Goal: Book appointment/travel/reservation

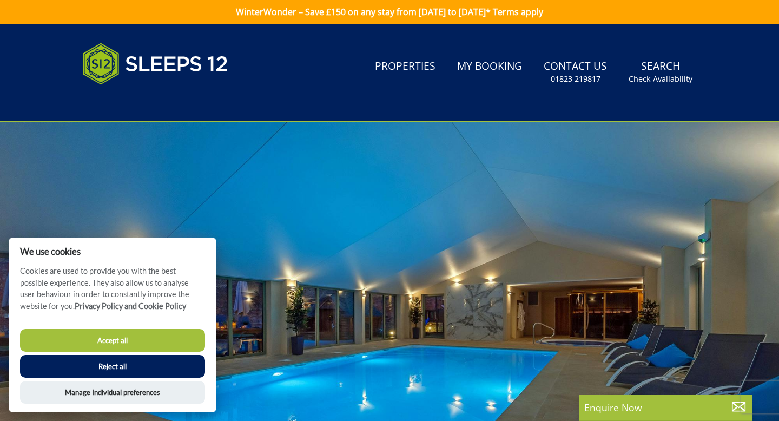
click at [122, 336] on button "Accept all" at bounding box center [112, 340] width 185 height 23
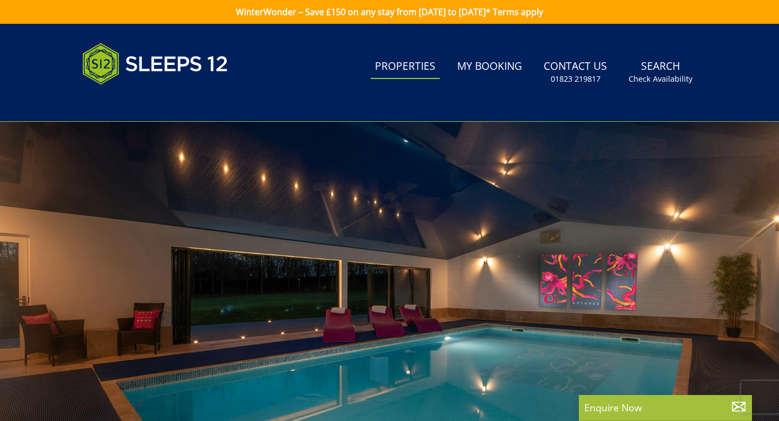
click at [422, 68] on link "Properties" at bounding box center [405, 67] width 69 height 24
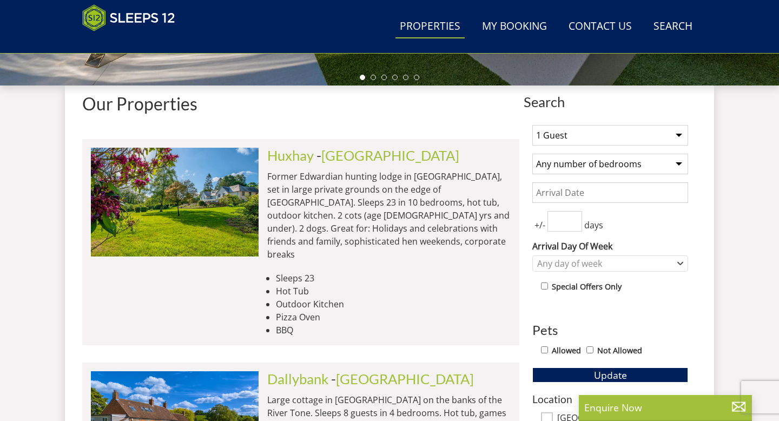
scroll to position [373, 0]
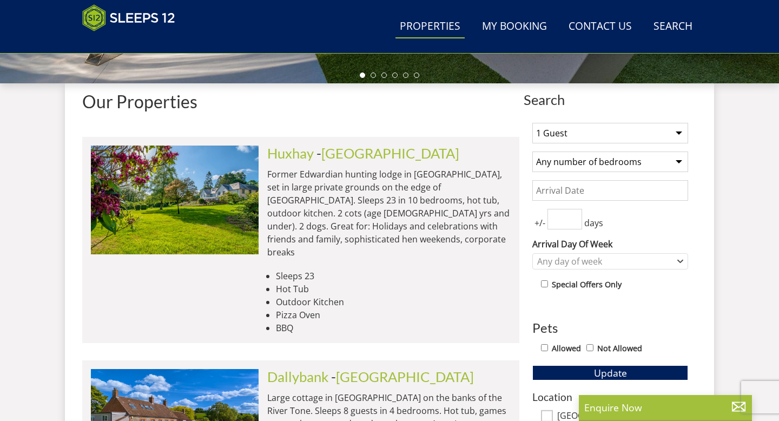
click at [580, 134] on select "1 Guest 2 Guests 3 Guests 4 Guests 5 Guests 6 Guests 7 Guests 8 Guests 9 Guests…" at bounding box center [610, 133] width 156 height 21
select select "4"
click at [605, 163] on select "Any number of bedrooms 3 Bedrooms 4 Bedrooms 5 Bedrooms 6 Bedrooms 7 Bedrooms 8…" at bounding box center [610, 161] width 156 height 21
select select "4"
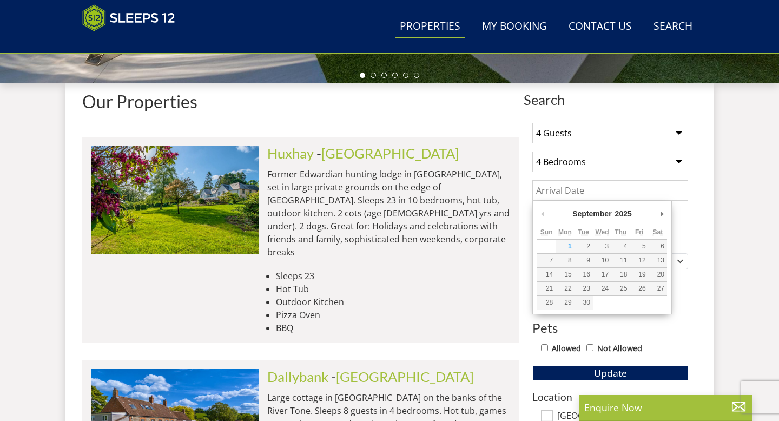
click at [617, 192] on input "Date" at bounding box center [610, 190] width 156 height 21
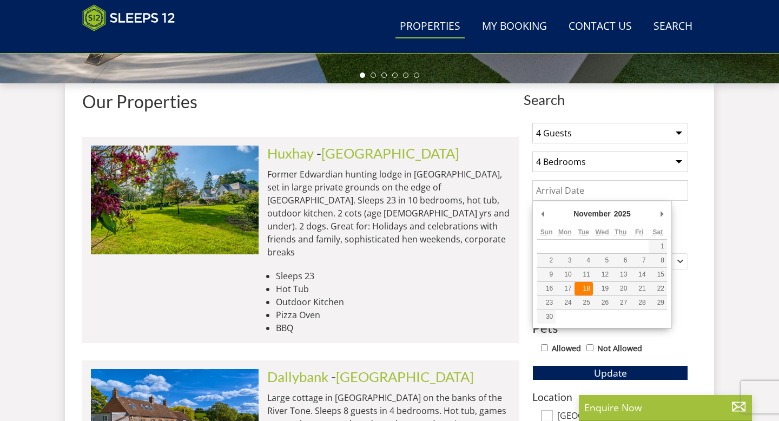
type input "18/11/2025"
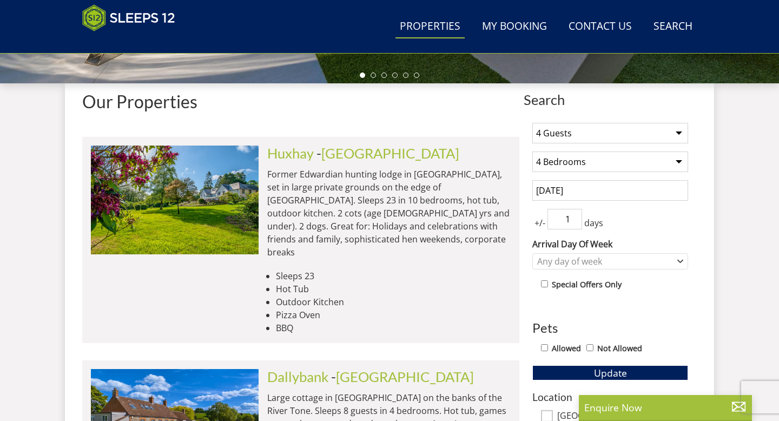
click at [574, 214] on input "1" at bounding box center [564, 219] width 35 height 21
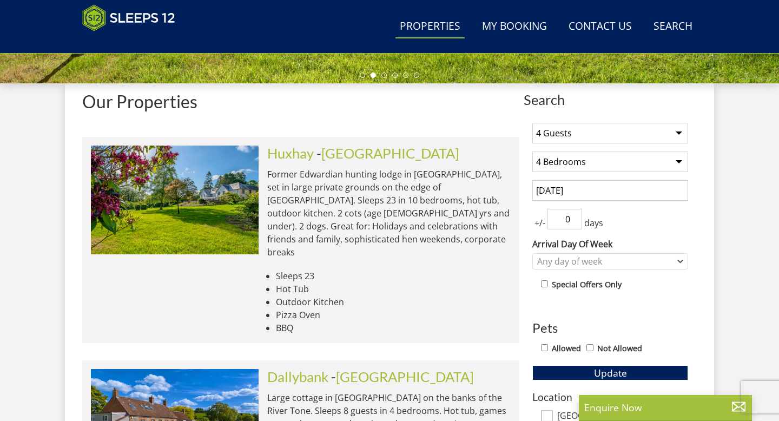
type input "0"
click at [576, 223] on input "0" at bounding box center [564, 219] width 35 height 21
click at [586, 263] on div "Any day of week" at bounding box center [604, 261] width 140 height 12
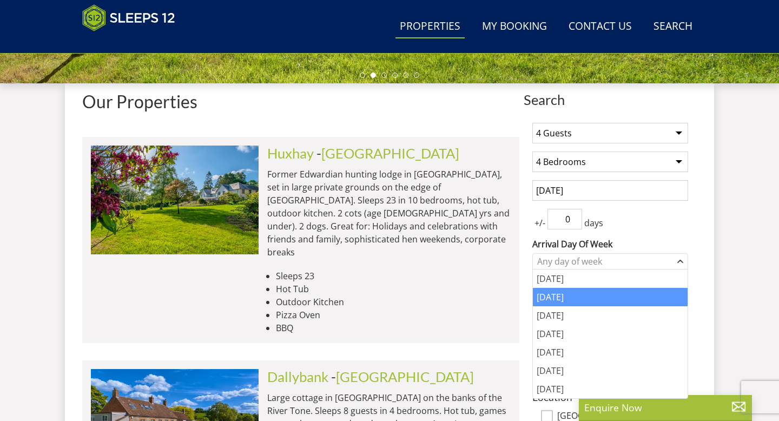
click at [587, 295] on div "[DATE]" at bounding box center [610, 297] width 155 height 18
click at [689, 251] on div "1 Guest 2 Guests 3 Guests 4 Guests 5 Guests 6 Guests 7 Guests 8 Guests 9 Guests…" at bounding box center [610, 409] width 173 height 590
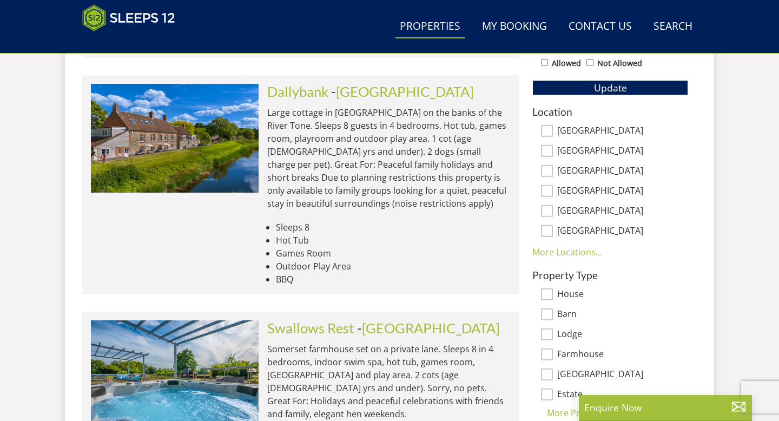
scroll to position [676, 0]
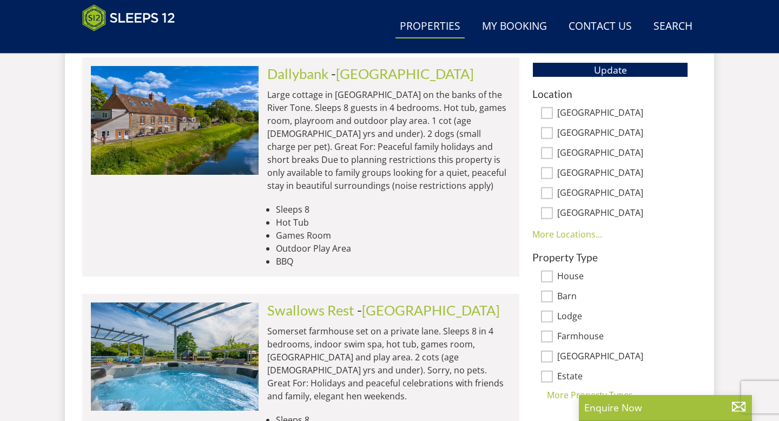
click at [578, 130] on label "Devon" at bounding box center [622, 134] width 131 height 12
click at [553, 130] on input "Devon" at bounding box center [547, 133] width 12 height 12
checkbox input "true"
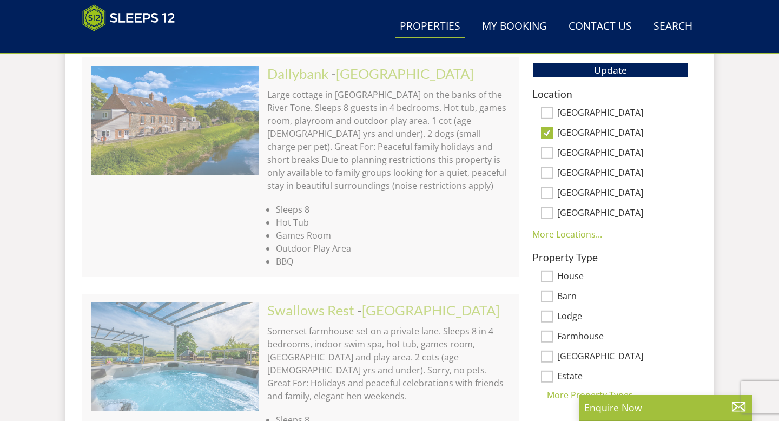
click at [584, 116] on label "[GEOGRAPHIC_DATA]" at bounding box center [622, 114] width 131 height 12
click at [553, 116] on input "[GEOGRAPHIC_DATA]" at bounding box center [547, 113] width 12 height 12
checkbox input "true"
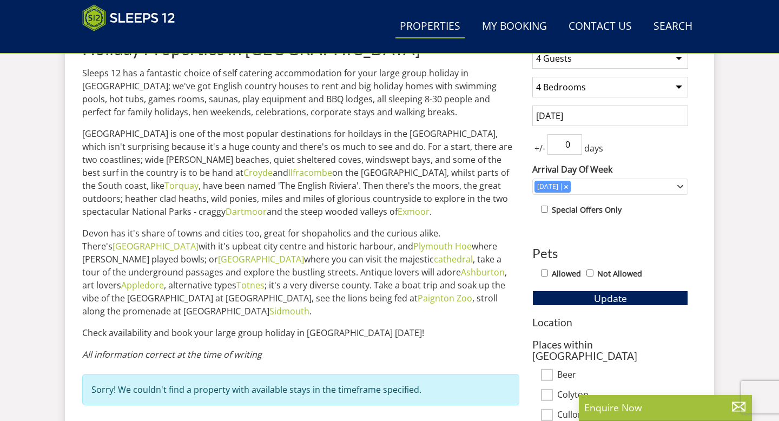
scroll to position [459, 0]
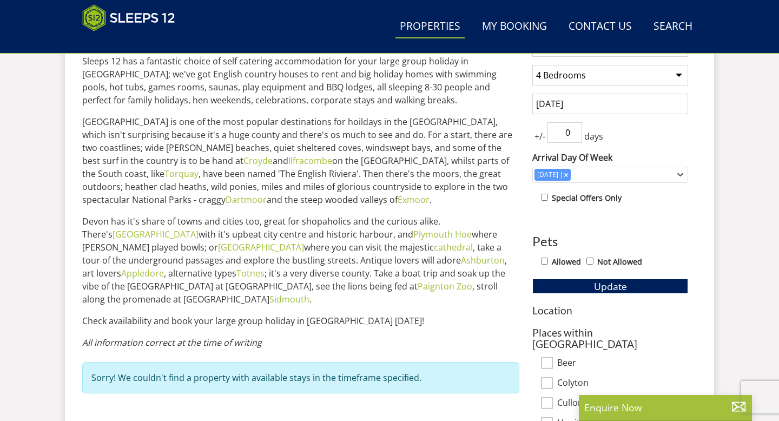
click at [745, 163] on div "Search Menu Properties My Booking Contact Us 01823 665500 Search Check Availabi…" at bounding box center [389, 122] width 779 height 1115
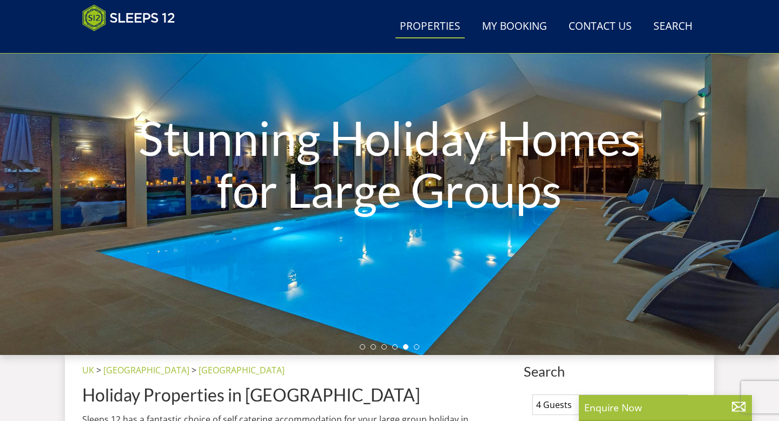
scroll to position [55, 0]
